Goal: Information Seeking & Learning: Check status

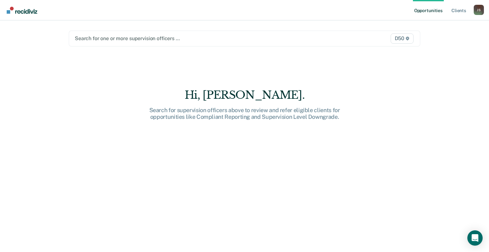
click at [107, 38] on div at bounding box center [193, 38] width 237 height 7
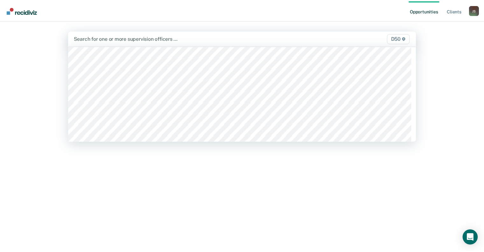
scroll to position [382, 0]
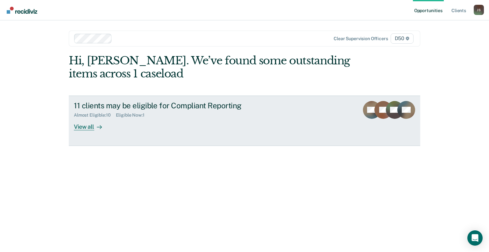
click at [88, 125] on div "View all" at bounding box center [92, 124] width 36 height 12
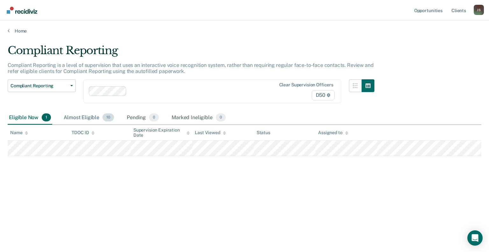
click at [79, 117] on div "Almost Eligible 10" at bounding box center [88, 118] width 53 height 14
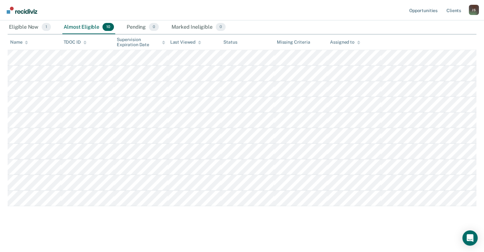
scroll to position [112, 0]
